Goal: Information Seeking & Learning: Compare options

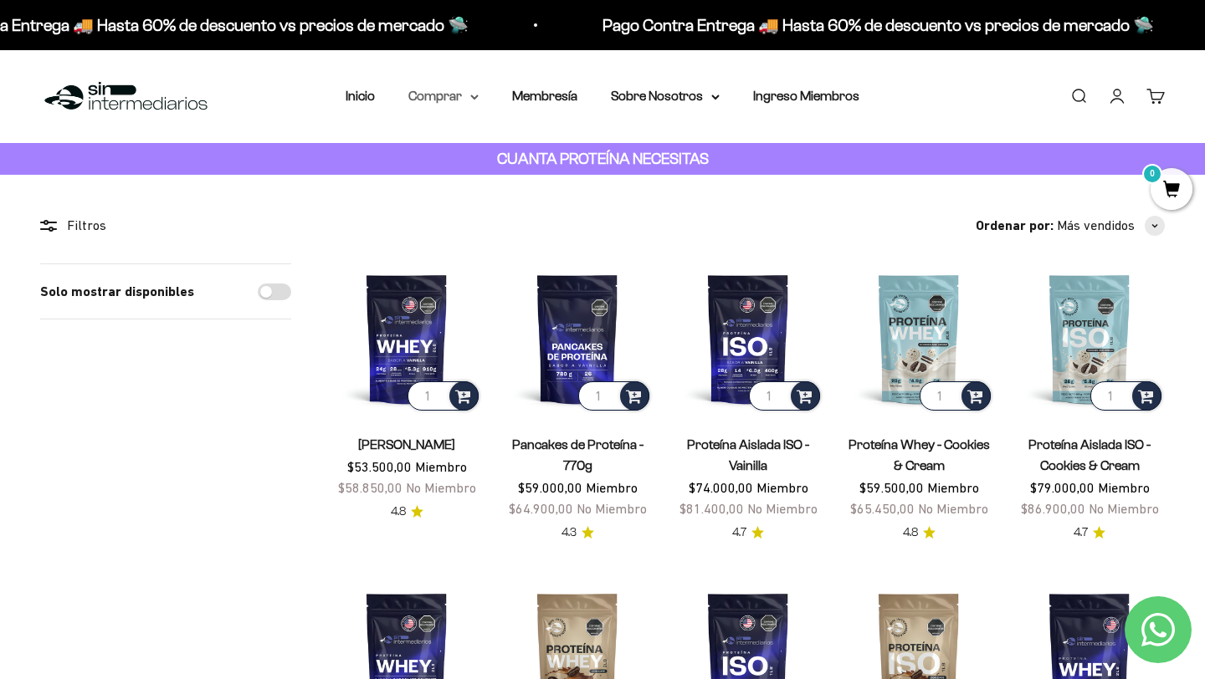
click at [460, 98] on summary "Comprar" at bounding box center [443, 96] width 70 height 22
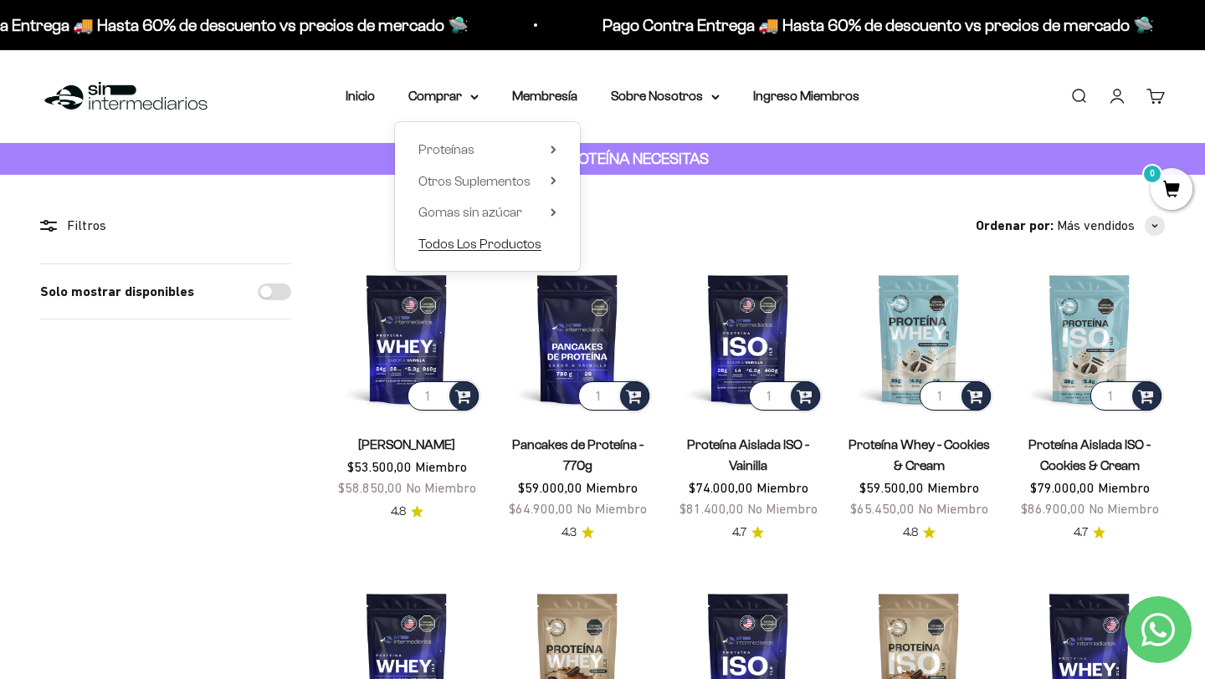
click at [499, 242] on span "Todos Los Productos" at bounding box center [479, 244] width 123 height 14
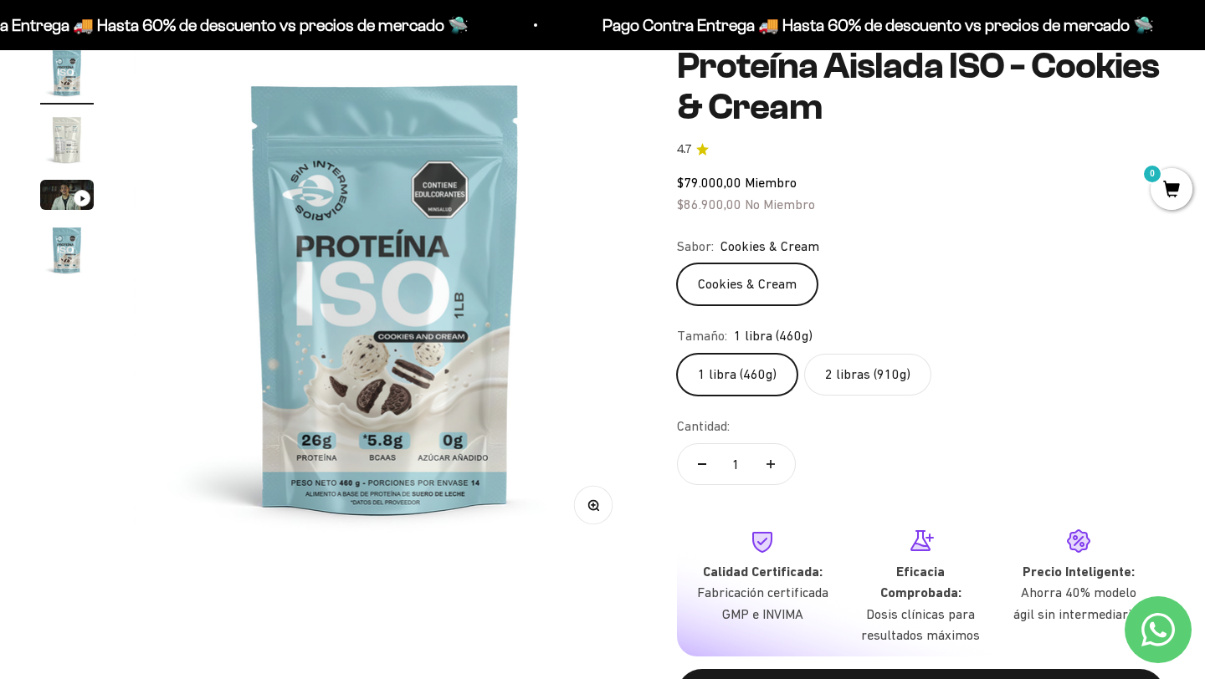
click at [883, 380] on label "2 libras (910g)" at bounding box center [867, 375] width 127 height 42
click at [677, 354] on input "2 libras (910g)" at bounding box center [676, 353] width 1 height 1
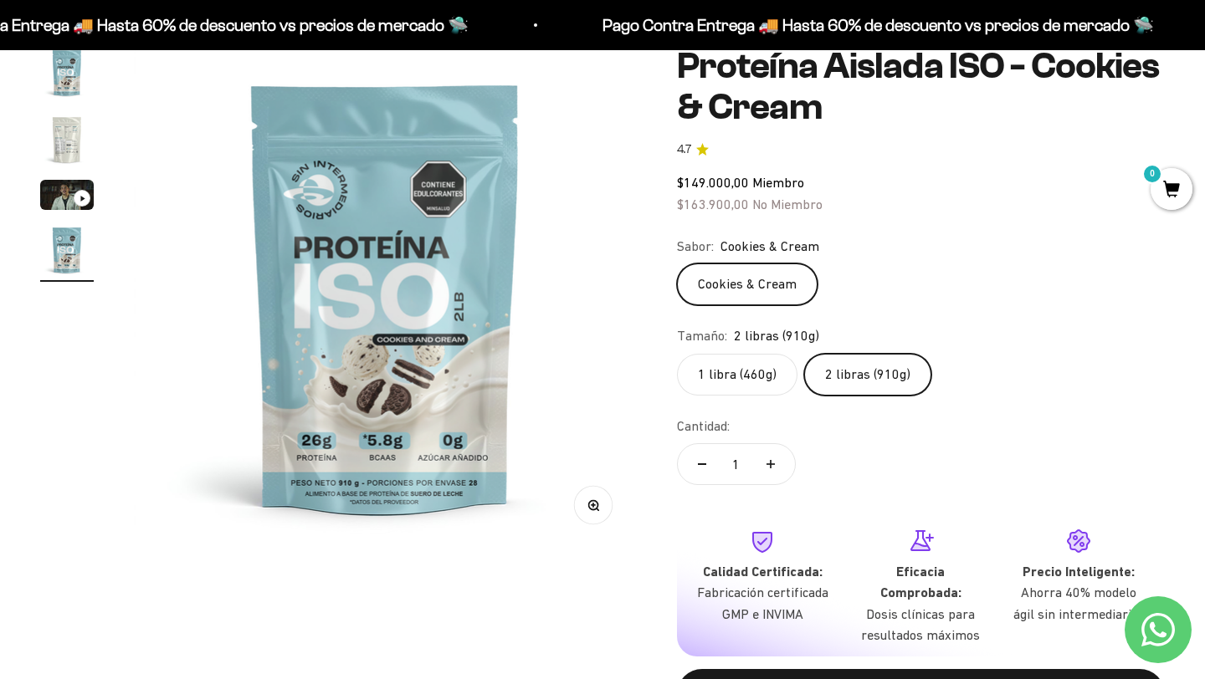
click at [72, 138] on img "Ir al artículo 2" at bounding box center [67, 140] width 54 height 54
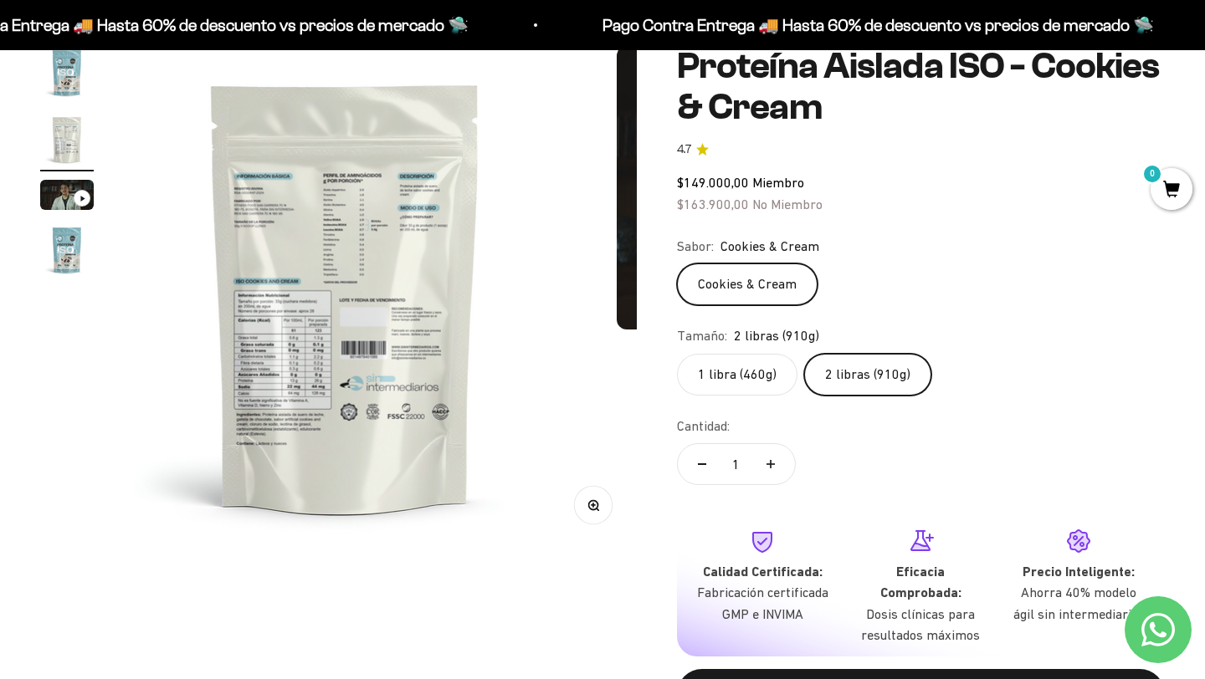
scroll to position [0, 523]
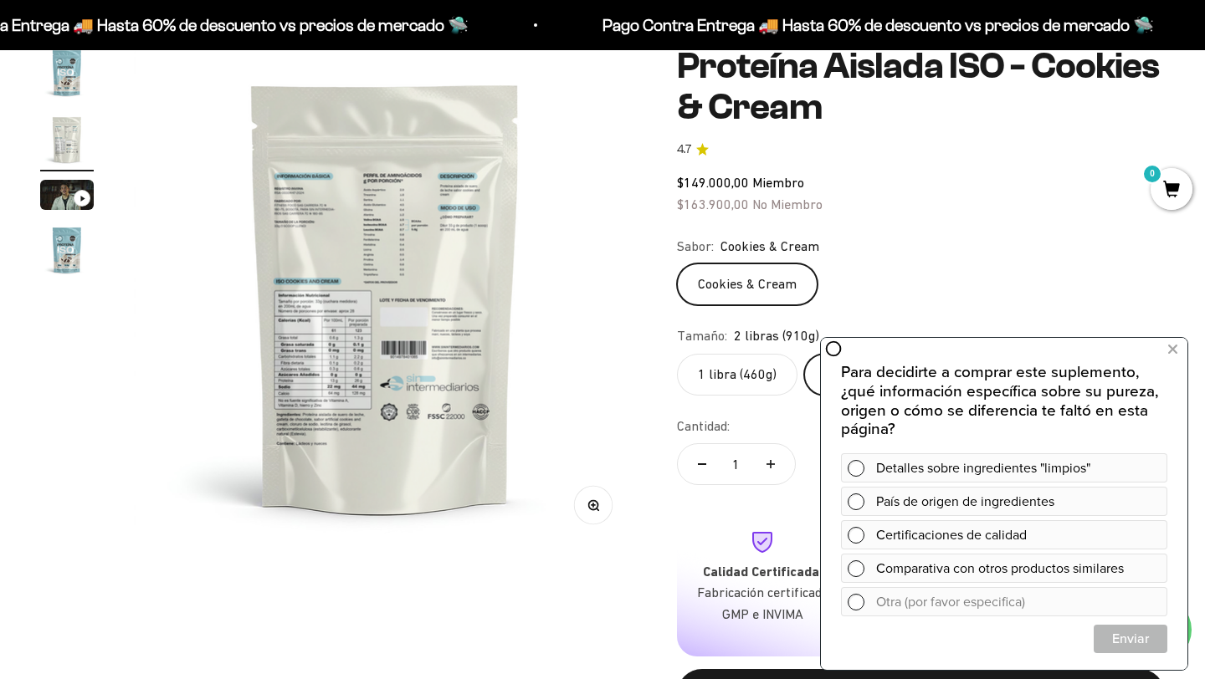
click at [597, 506] on circle "button" at bounding box center [592, 504] width 9 height 9
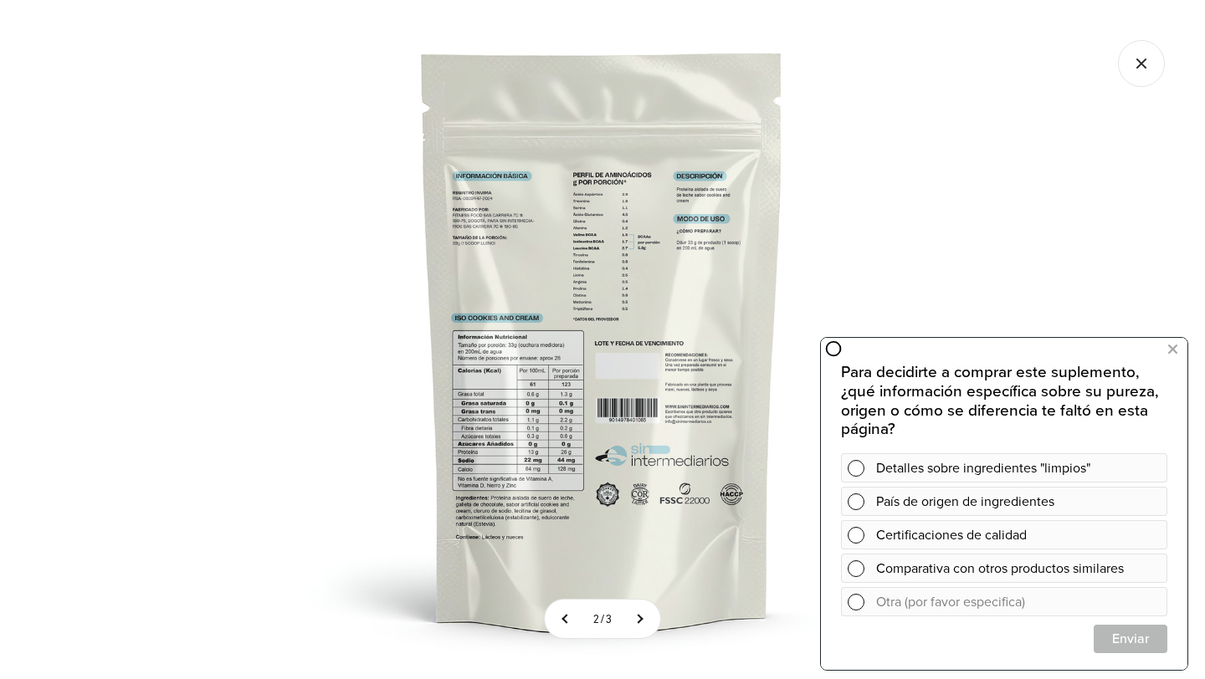
click at [584, 448] on img at bounding box center [602, 339] width 679 height 679
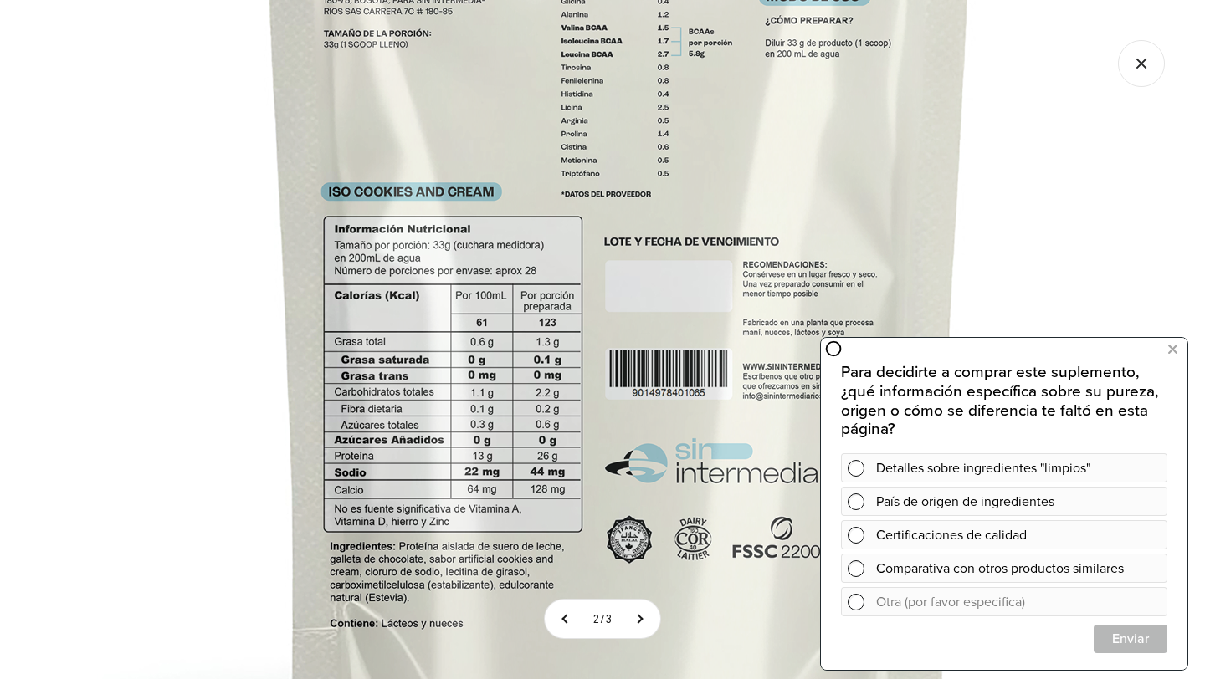
click at [170, 319] on img at bounding box center [619, 234] width 1338 height 1338
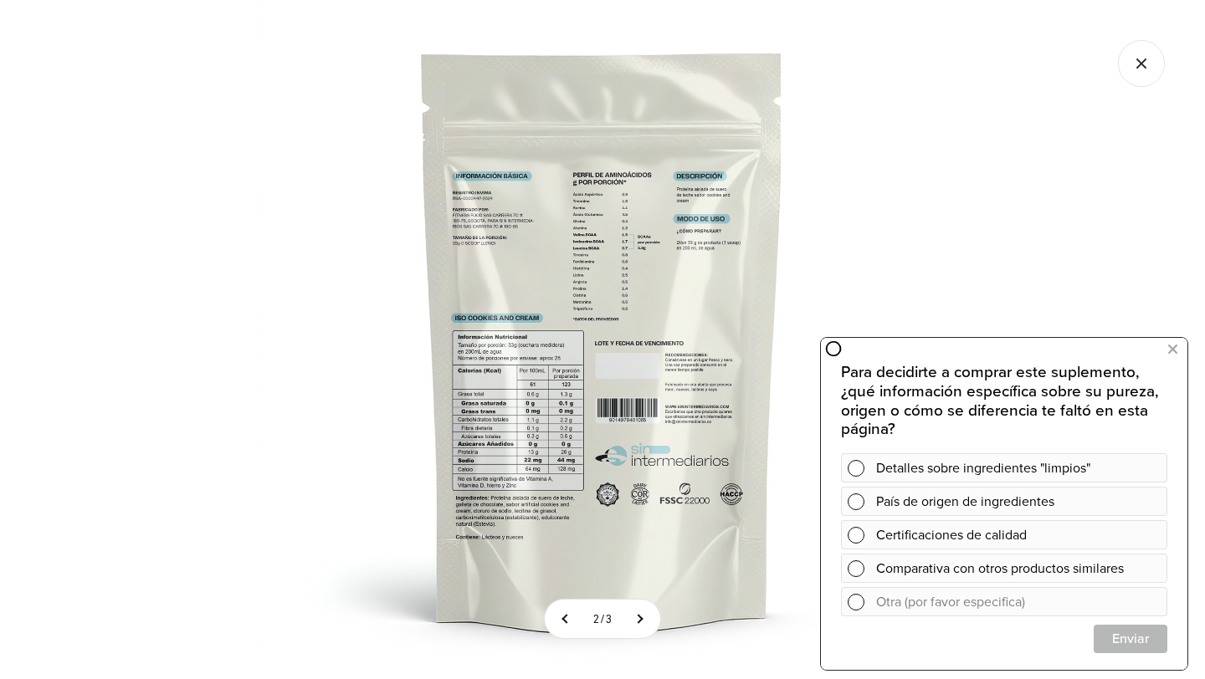
click at [1149, 66] on icon "Cerrar galería" at bounding box center [1141, 63] width 47 height 47
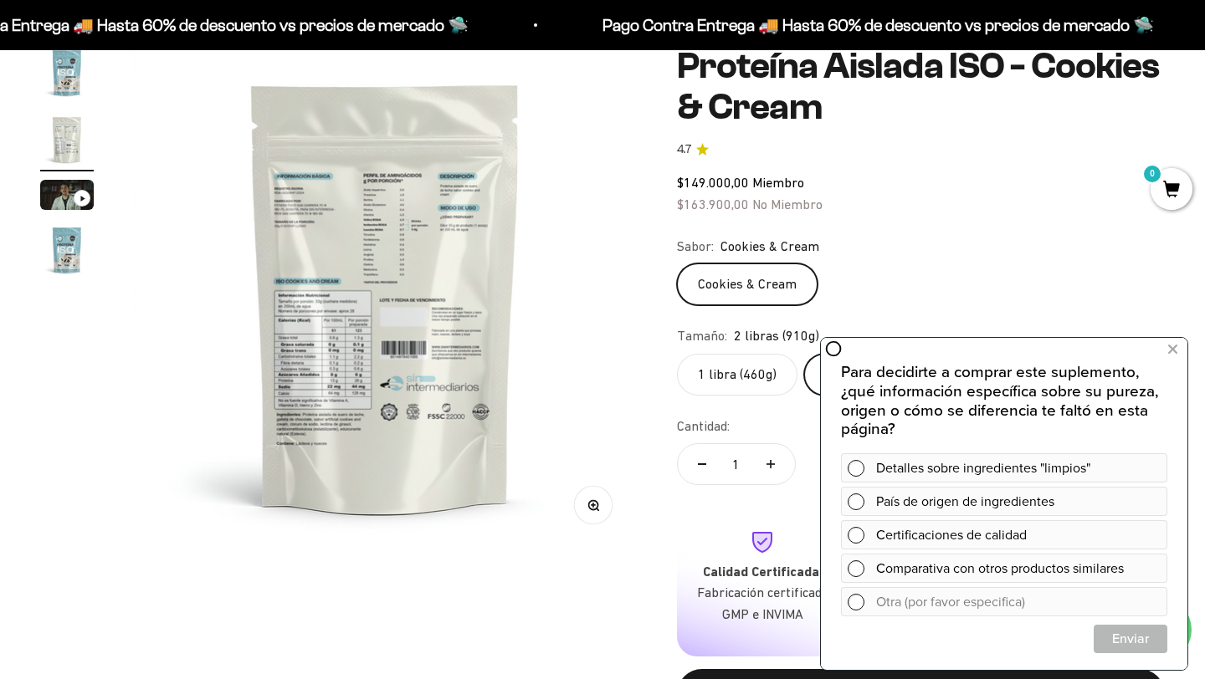
click at [591, 504] on icon "button" at bounding box center [593, 505] width 12 height 12
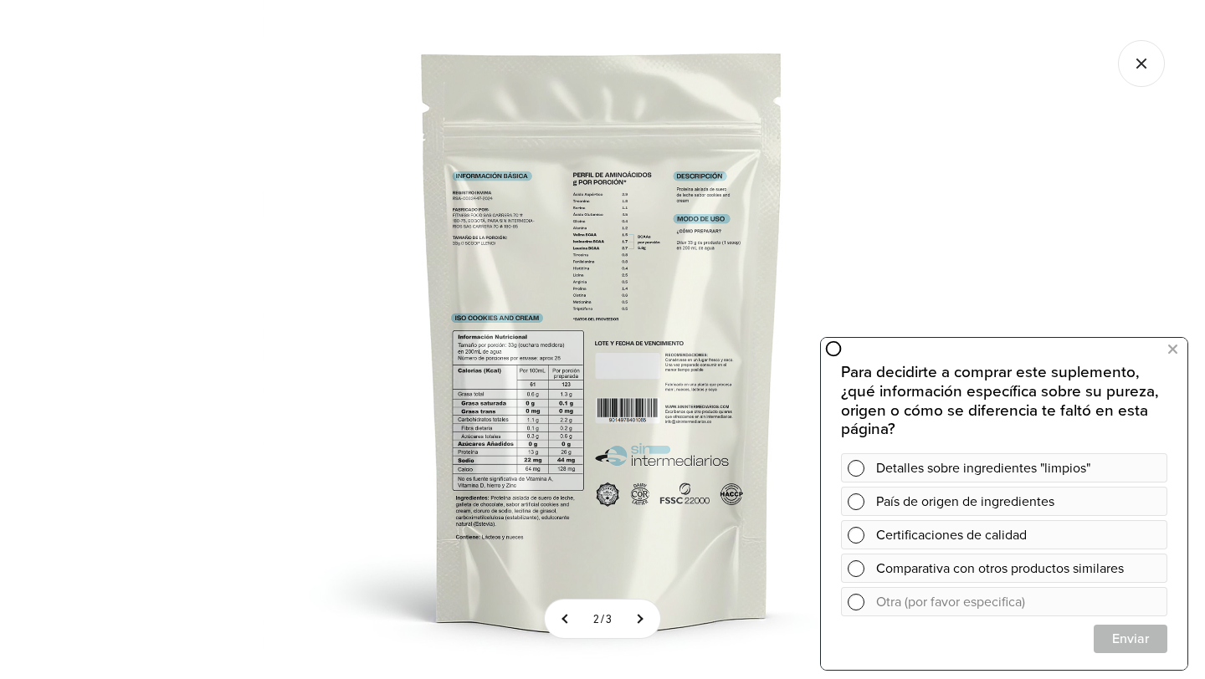
click at [517, 389] on img at bounding box center [602, 339] width 679 height 679
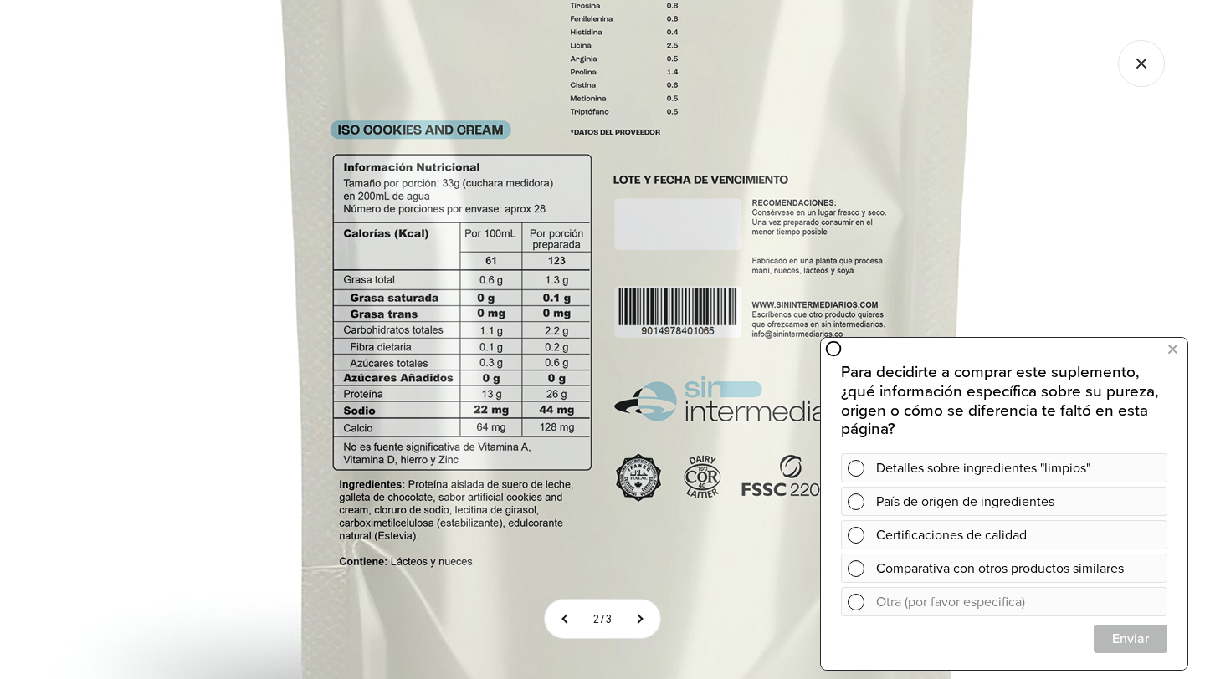
click at [568, 249] on img at bounding box center [628, 172] width 1338 height 1338
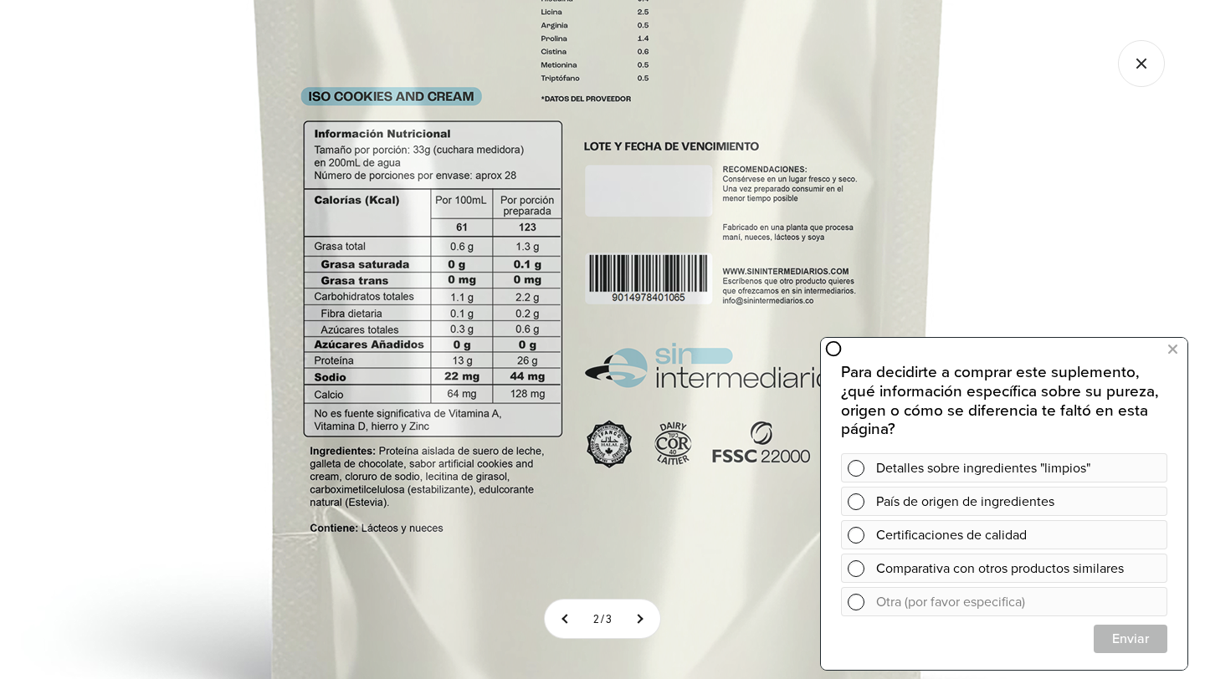
click at [1161, 83] on section "2 / 3" at bounding box center [602, 339] width 1205 height 679
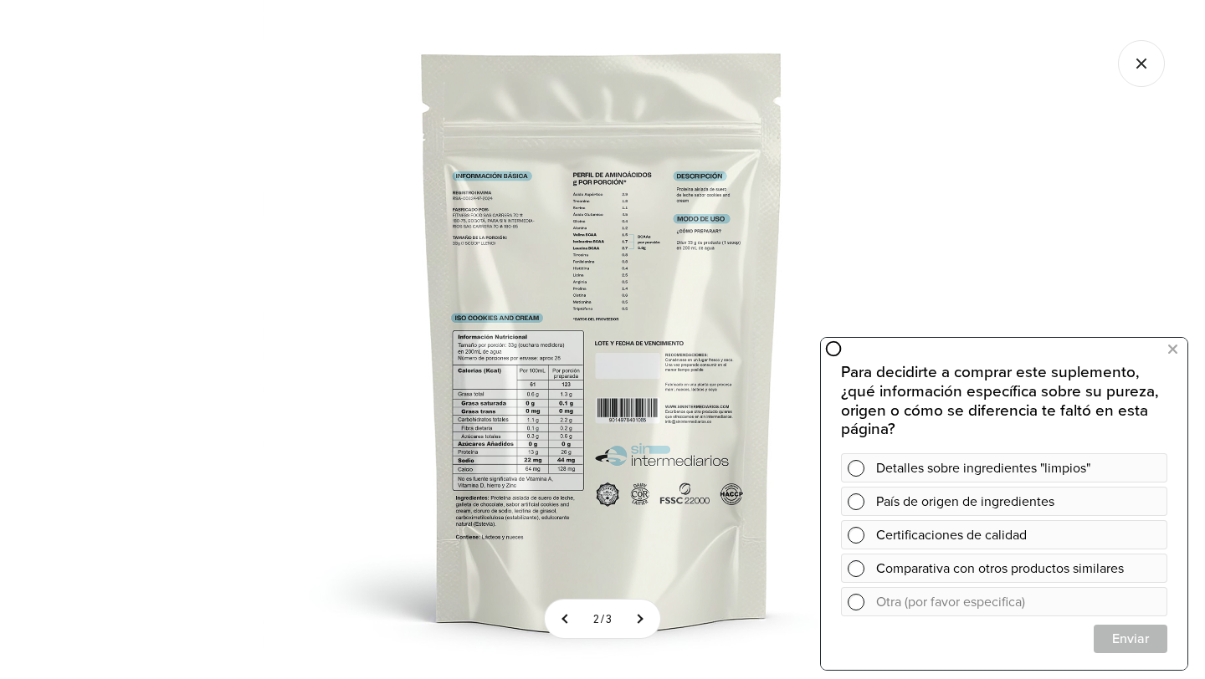
click at [1141, 61] on icon "Cerrar galería" at bounding box center [1141, 63] width 47 height 47
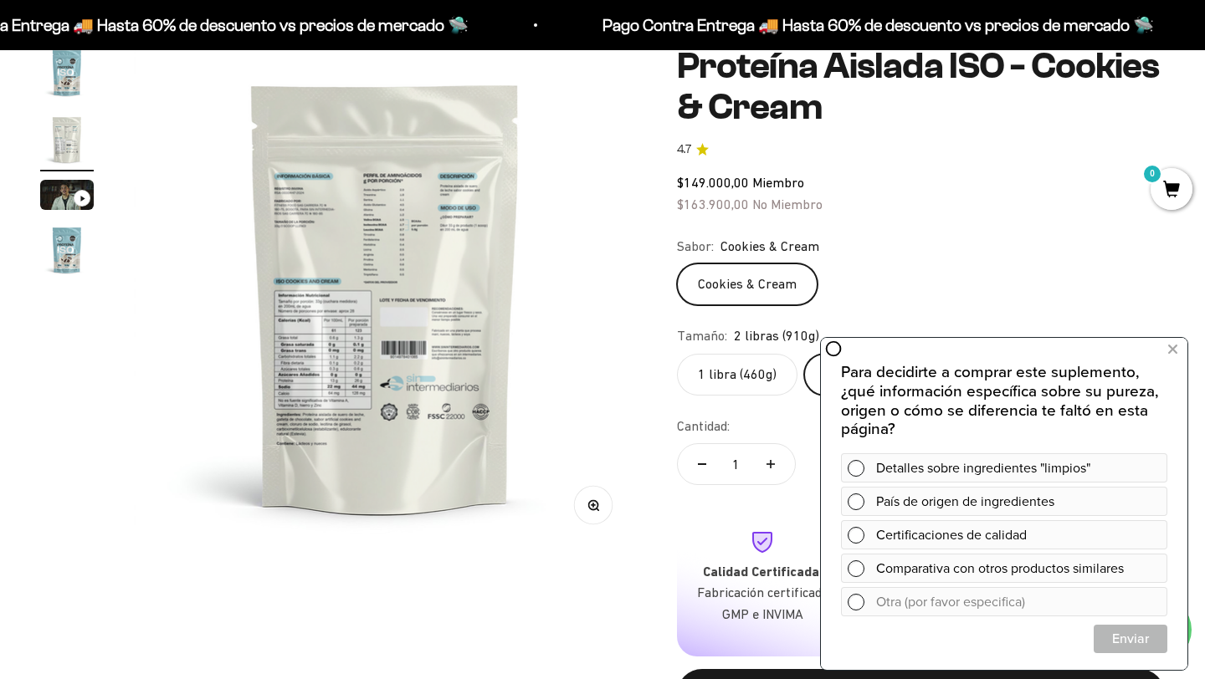
click at [939, 274] on div "Cookies & Cream" at bounding box center [921, 284] width 488 height 42
click at [1171, 351] on icon at bounding box center [1172, 350] width 9 height 22
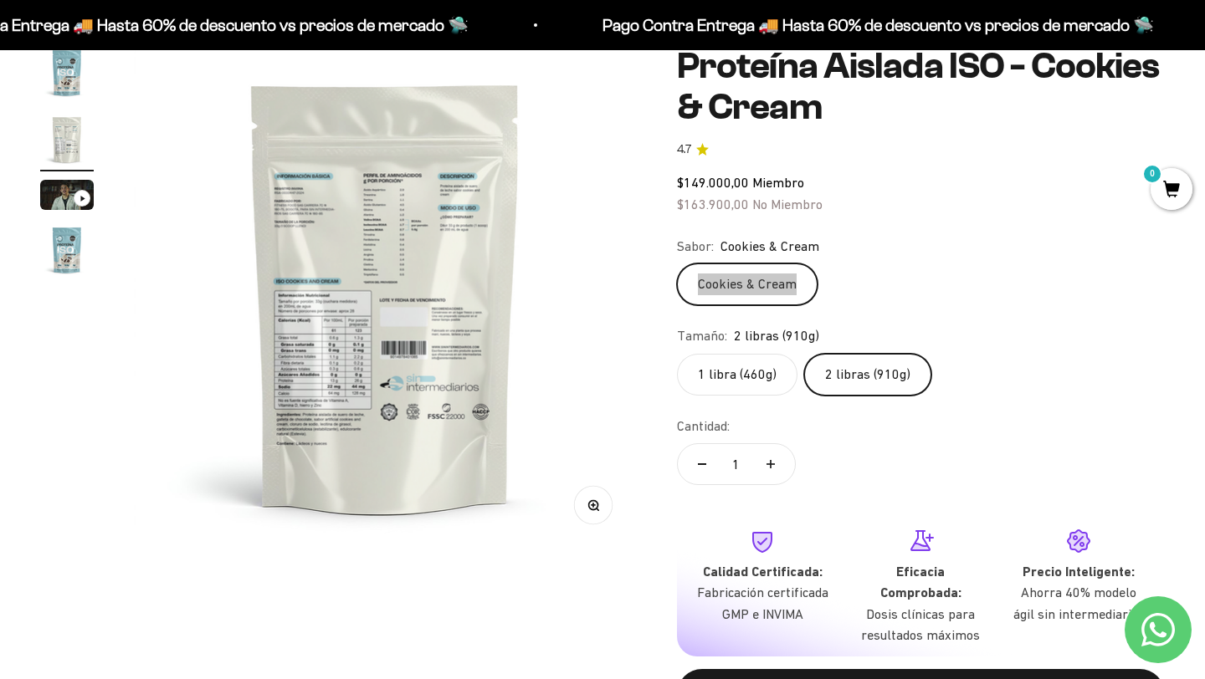
scroll to position [144, 0]
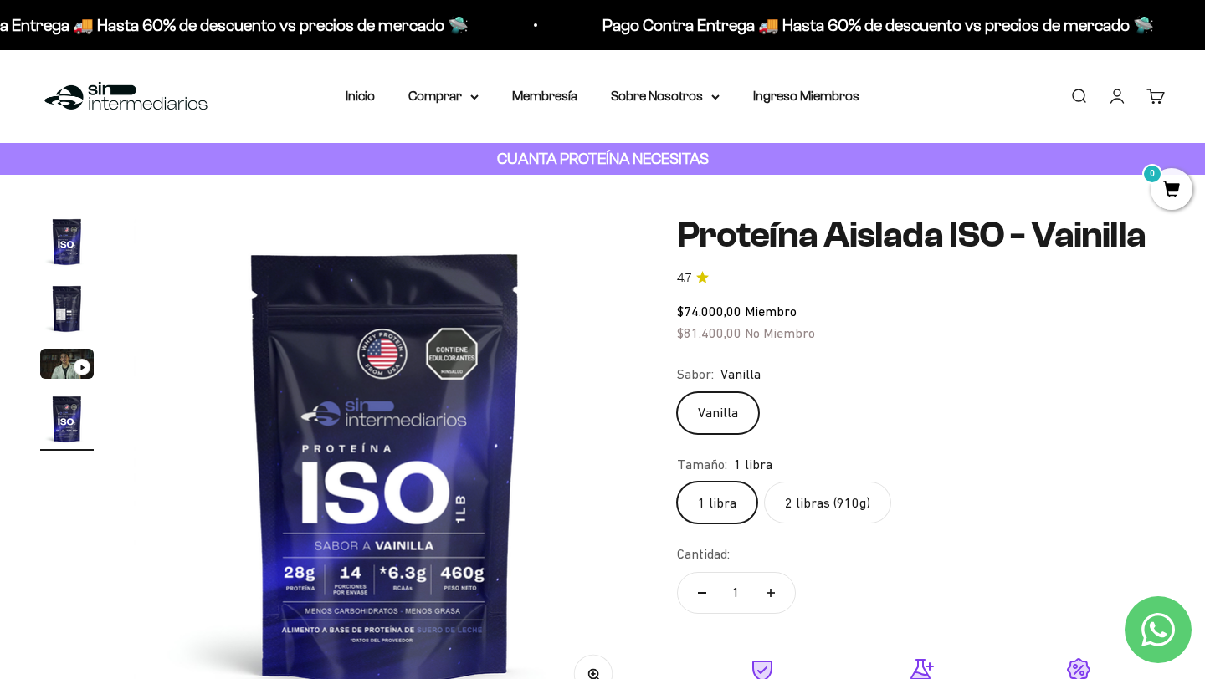
click at [66, 312] on img "Ir al artículo 2" at bounding box center [67, 309] width 54 height 54
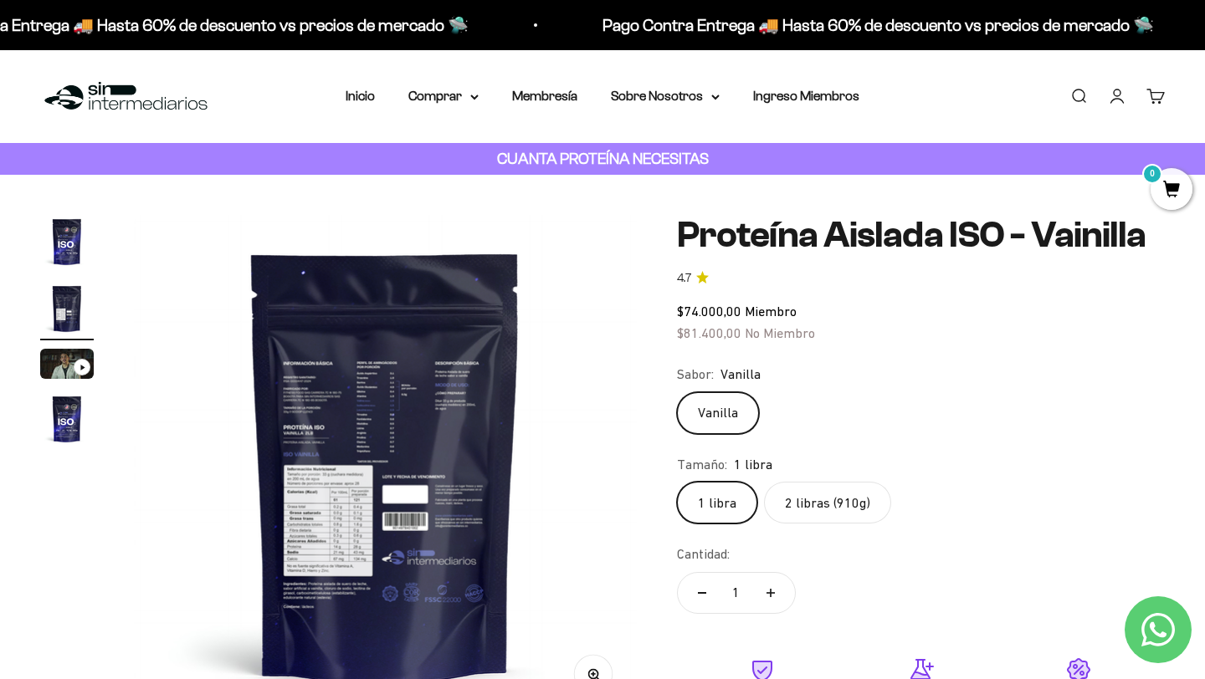
click at [321, 504] on img at bounding box center [385, 466] width 503 height 503
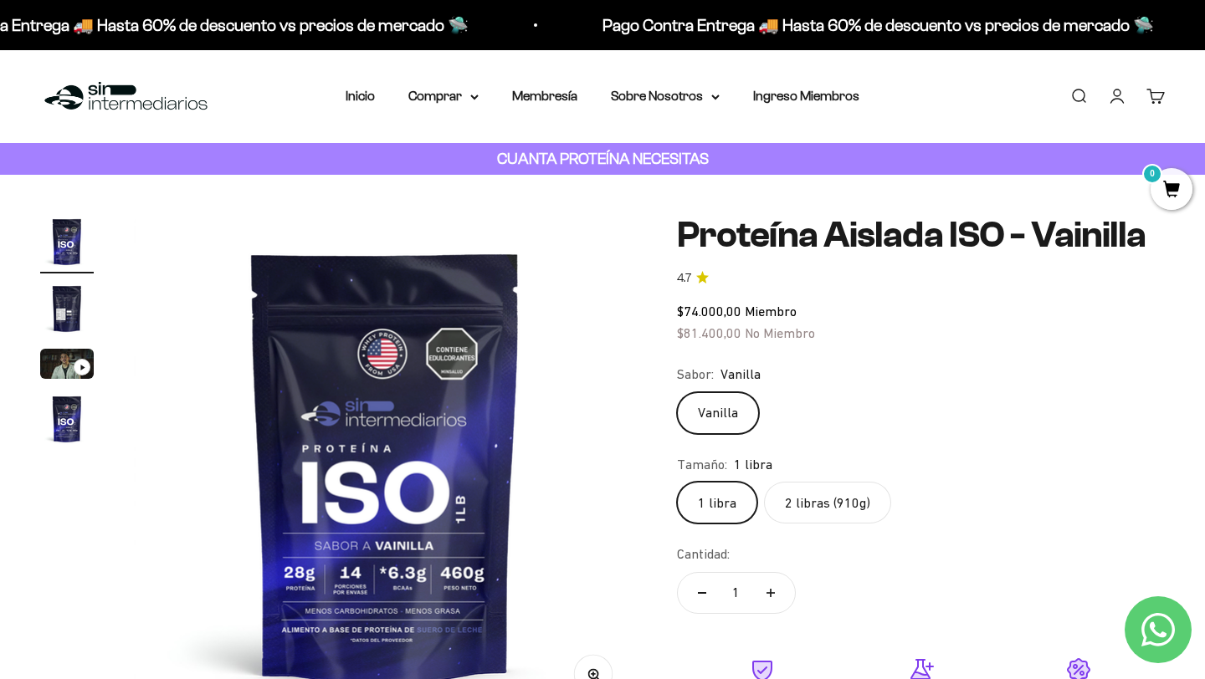
click at [43, 303] on img "Ir al artículo 2" at bounding box center [67, 309] width 54 height 54
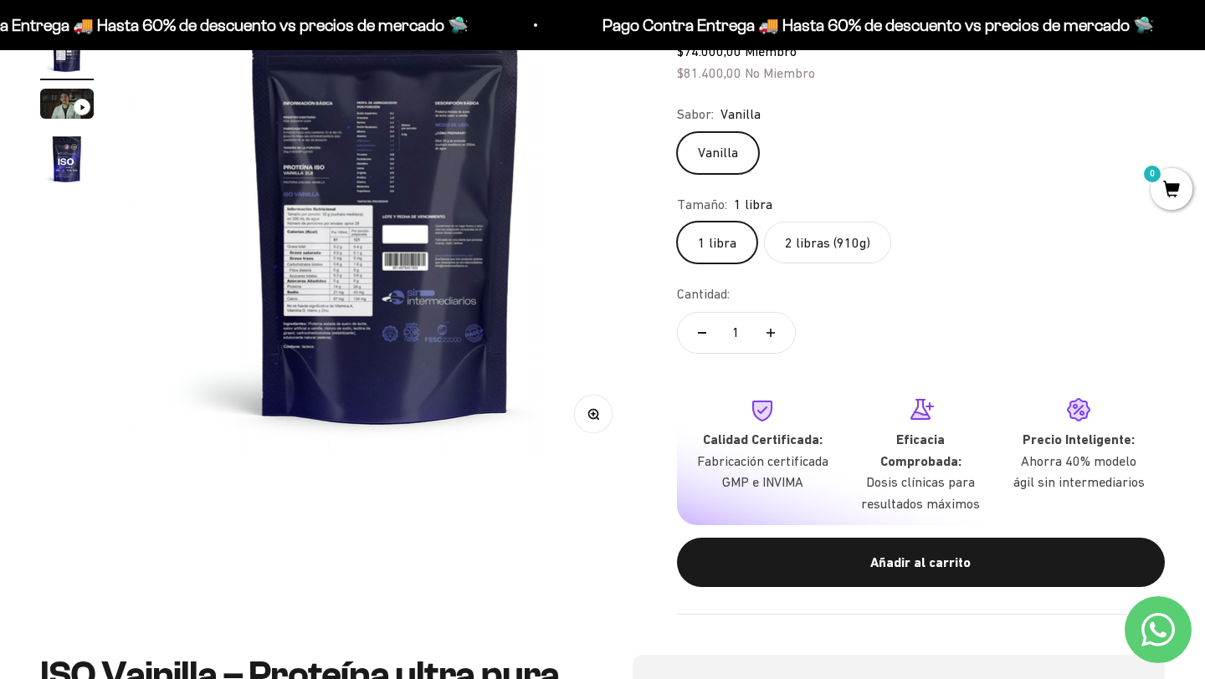
scroll to position [264, 0]
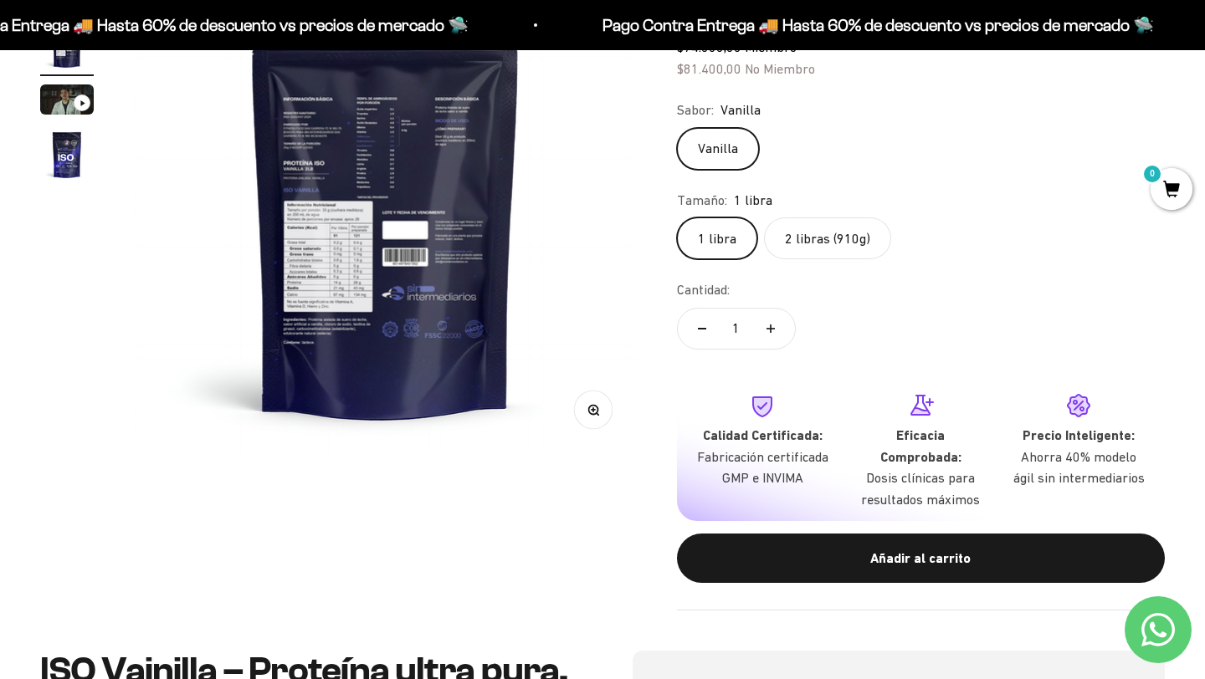
click at [598, 408] on icon "button" at bounding box center [593, 410] width 12 height 12
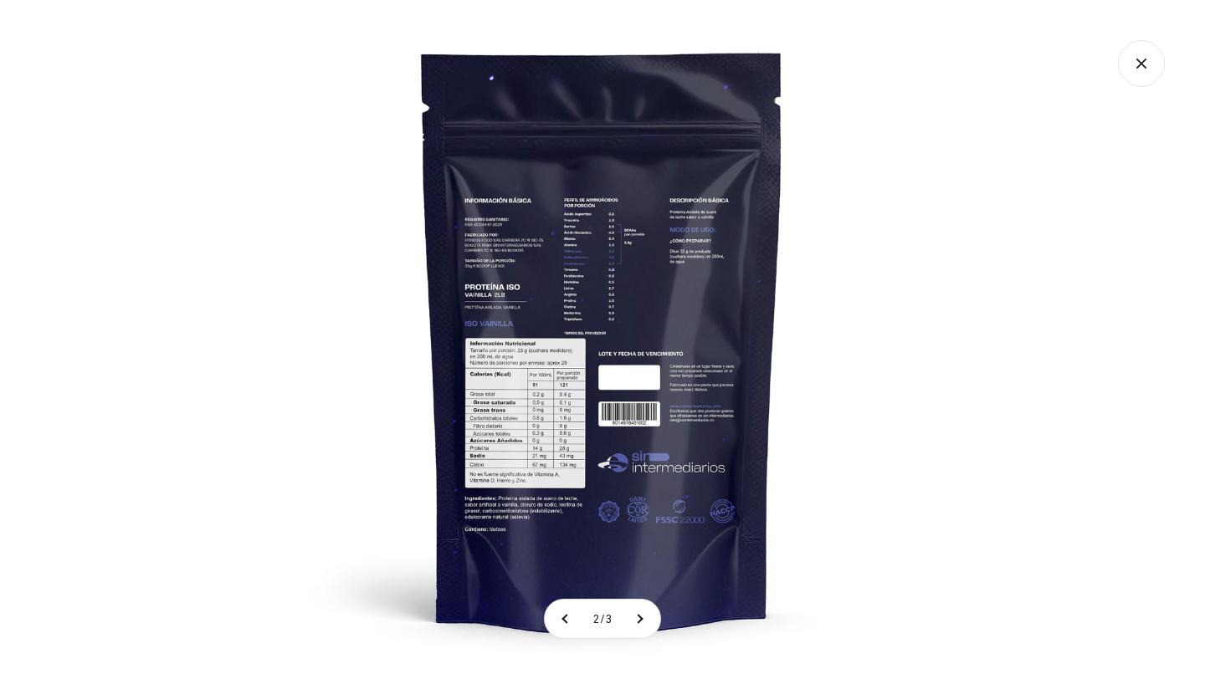
click at [553, 404] on img at bounding box center [602, 339] width 679 height 679
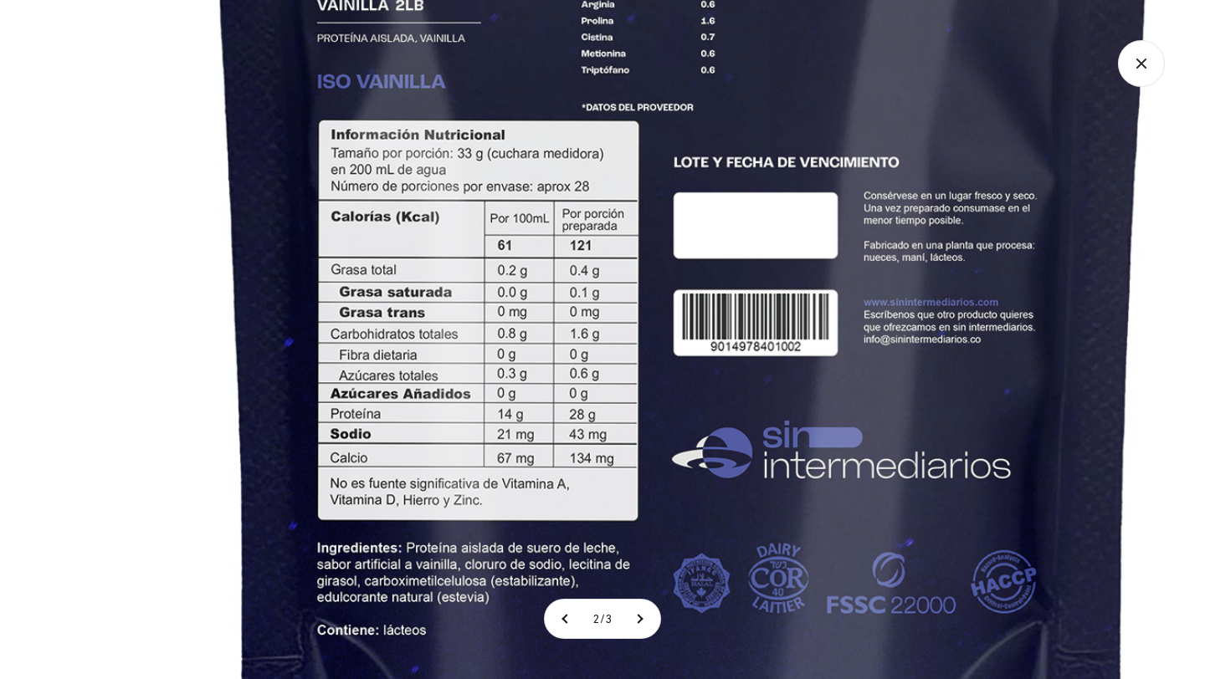
click at [549, 279] on img at bounding box center [683, 124] width 1811 height 1811
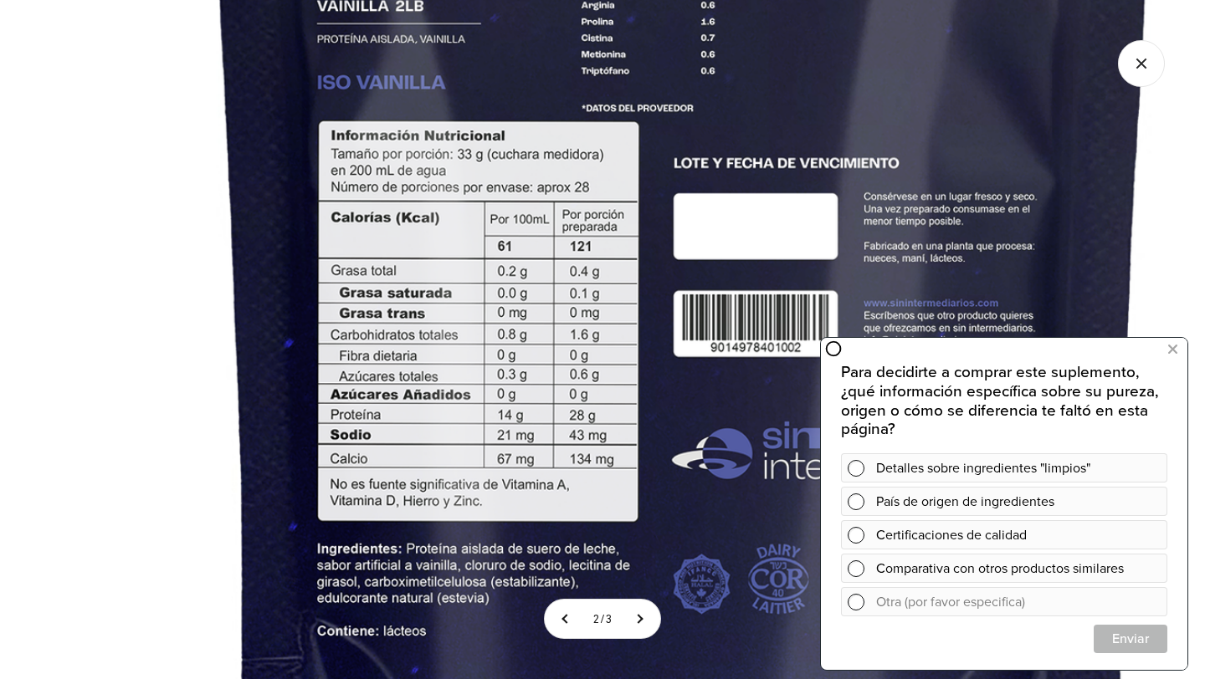
click at [958, 133] on img at bounding box center [683, 125] width 1811 height 1811
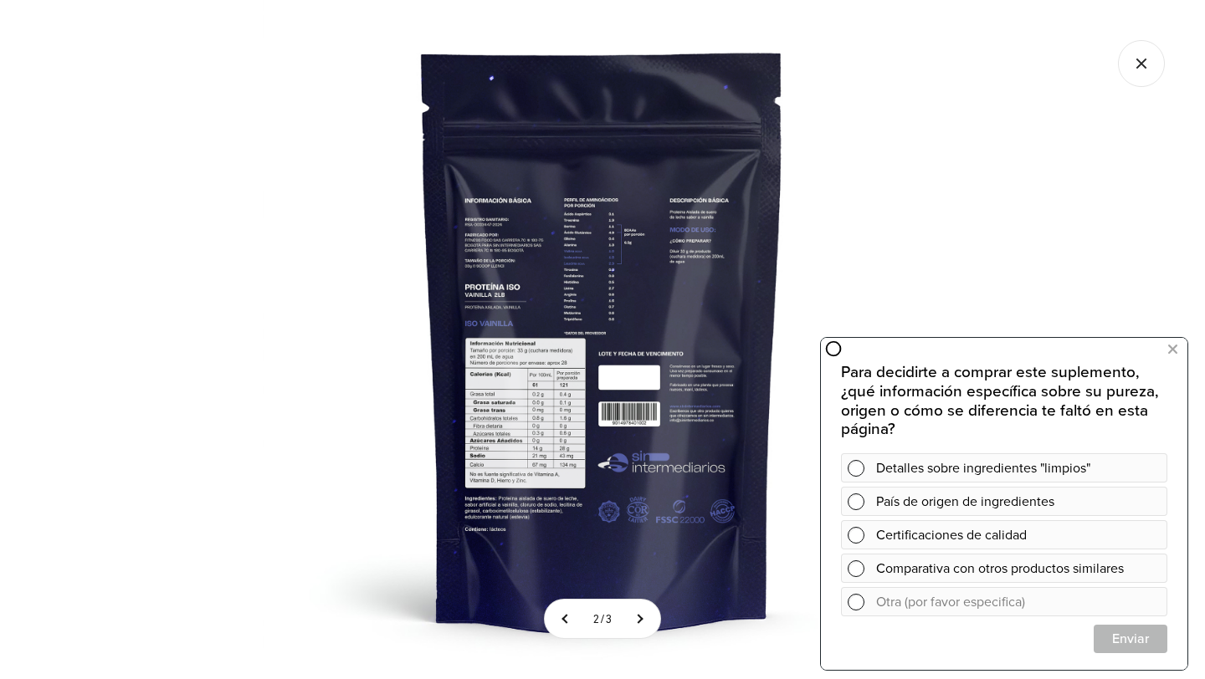
click at [570, 386] on img at bounding box center [602, 339] width 679 height 679
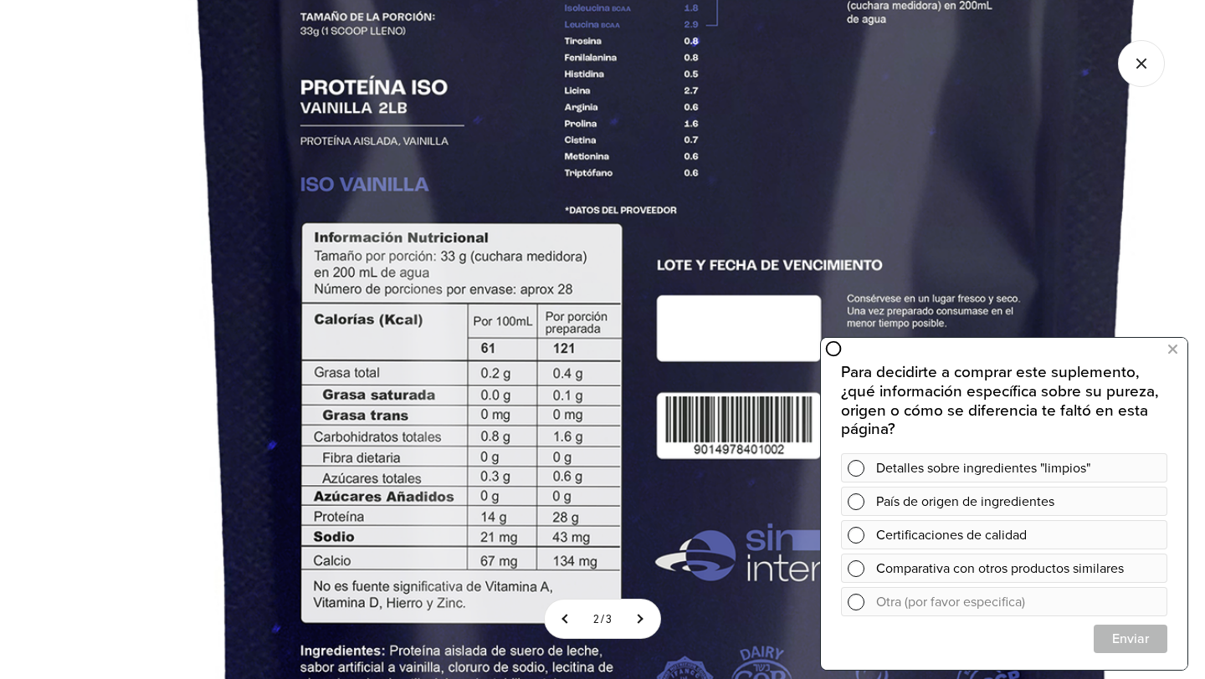
click at [1145, 54] on icon "Cerrar galería" at bounding box center [1141, 63] width 47 height 47
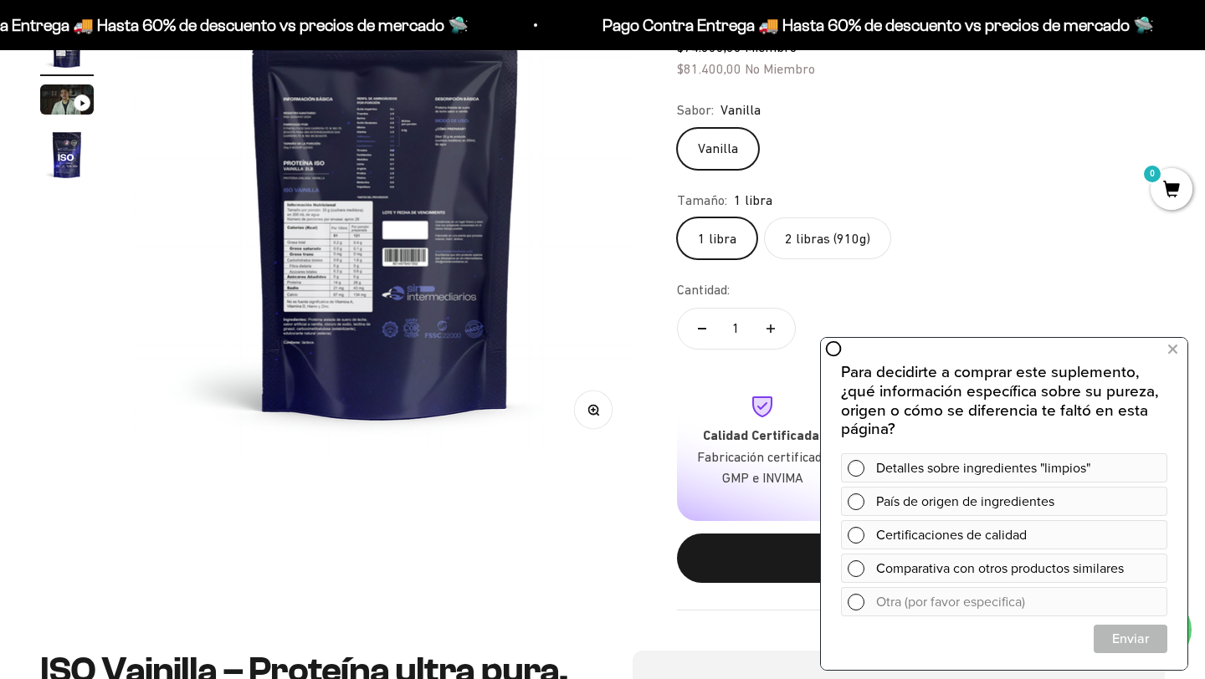
click at [830, 221] on label "2 libras (910g)" at bounding box center [827, 238] width 127 height 42
click at [677, 217] on input "2 libras (910g)" at bounding box center [676, 217] width 1 height 1
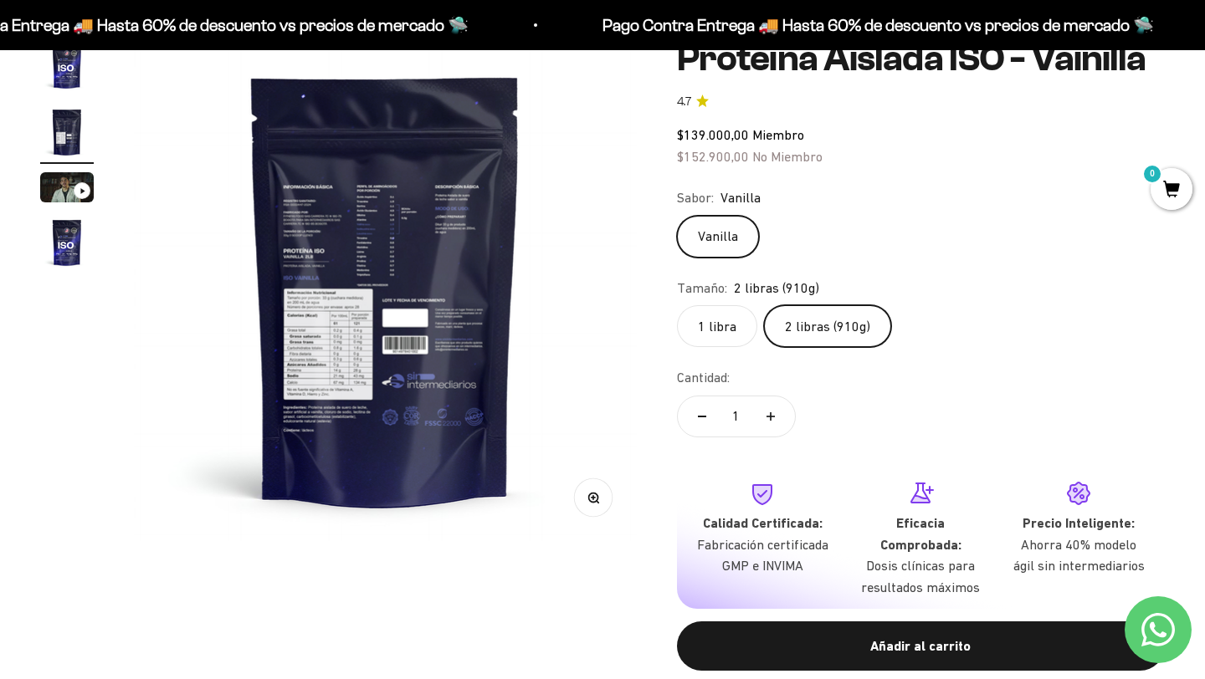
scroll to position [164, 0]
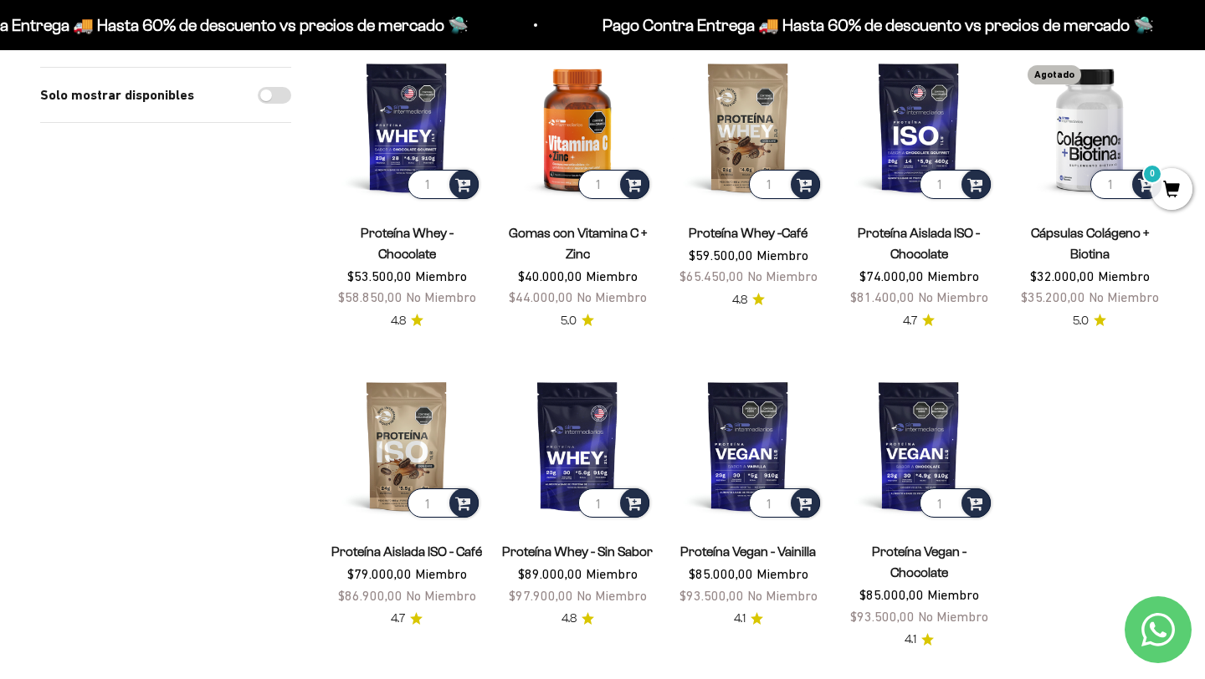
scroll to position [1235, 0]
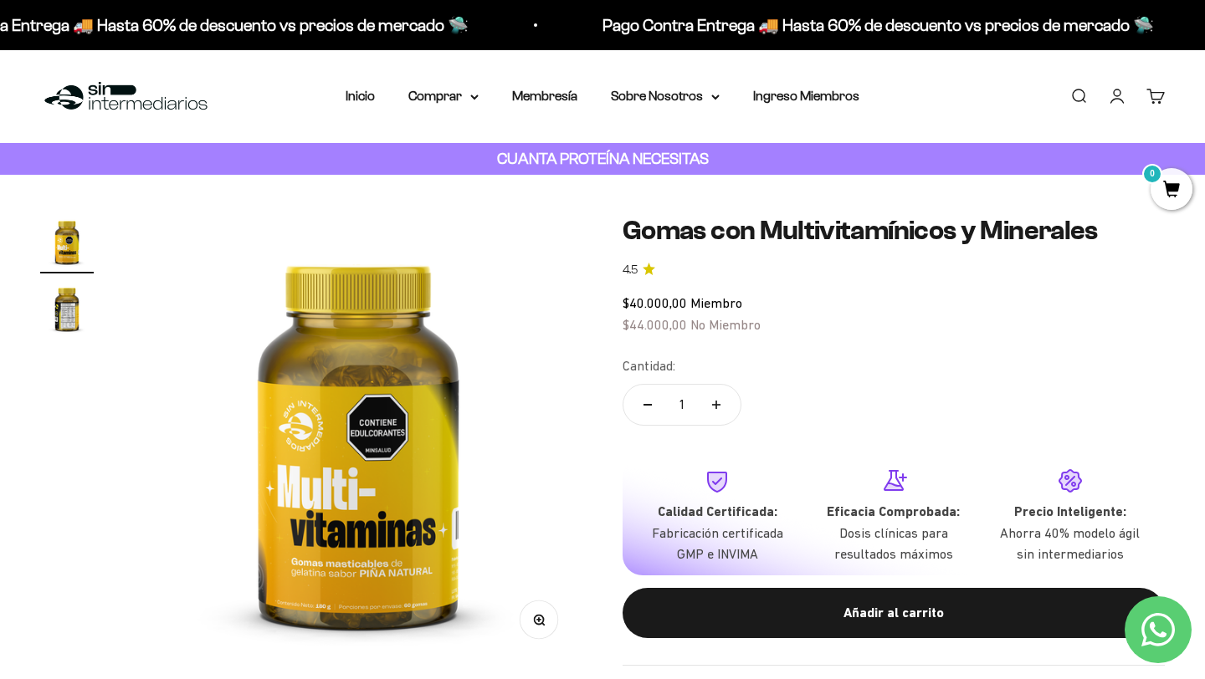
click at [540, 621] on icon "button" at bounding box center [539, 620] width 12 height 12
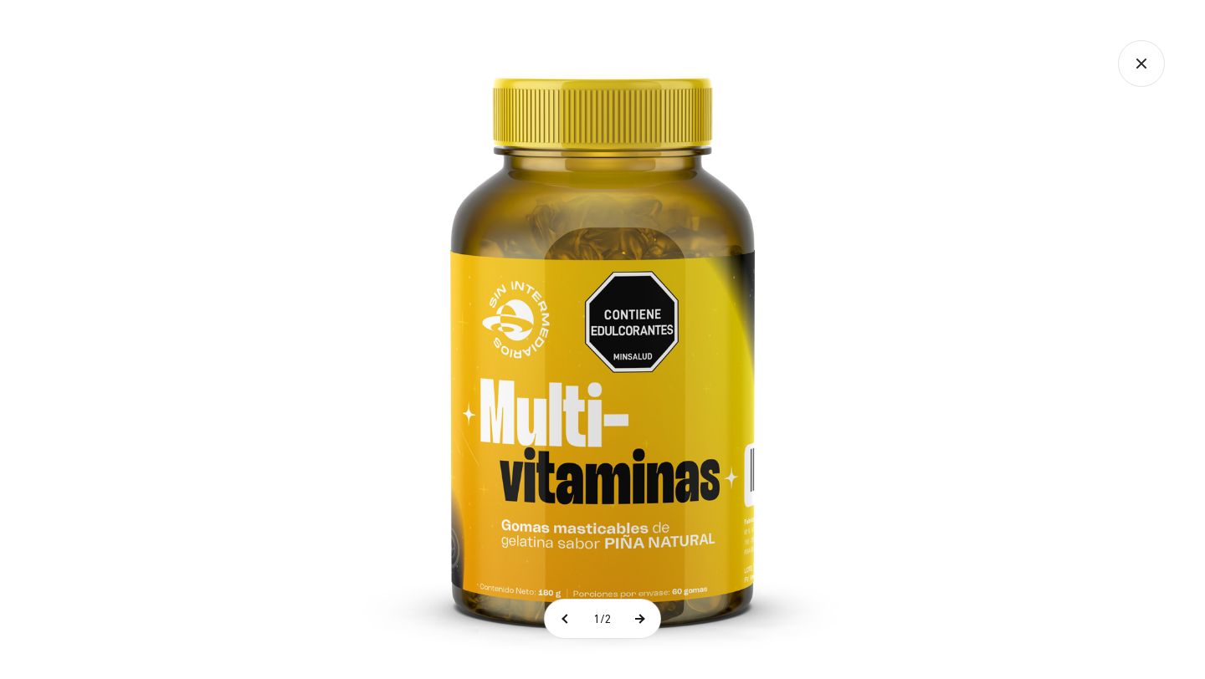
click at [636, 612] on button at bounding box center [639, 619] width 42 height 38
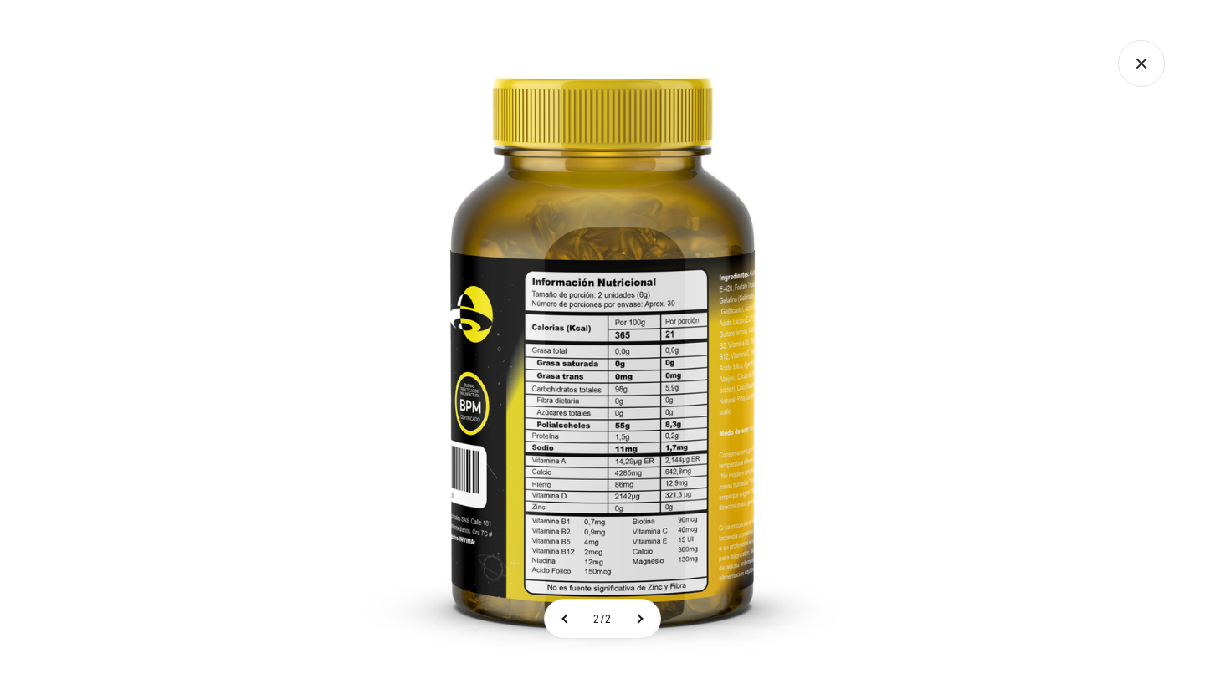
click at [1154, 59] on icon "Cerrar galería" at bounding box center [1141, 63] width 47 height 47
